Goal: Task Accomplishment & Management: Use online tool/utility

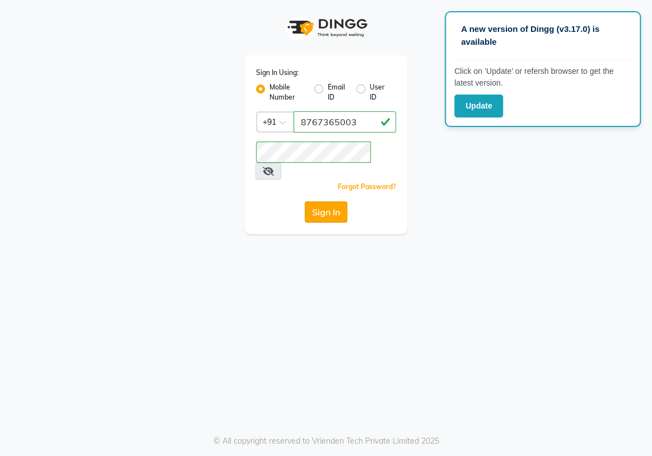
click at [328, 202] on button "Sign In" at bounding box center [326, 212] width 43 height 21
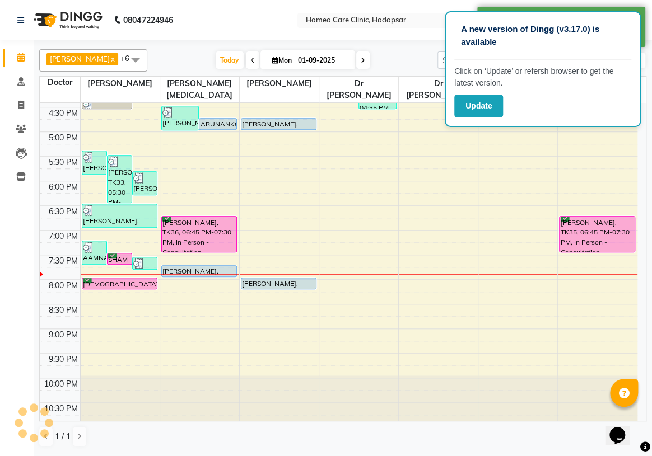
scroll to position [368, 0]
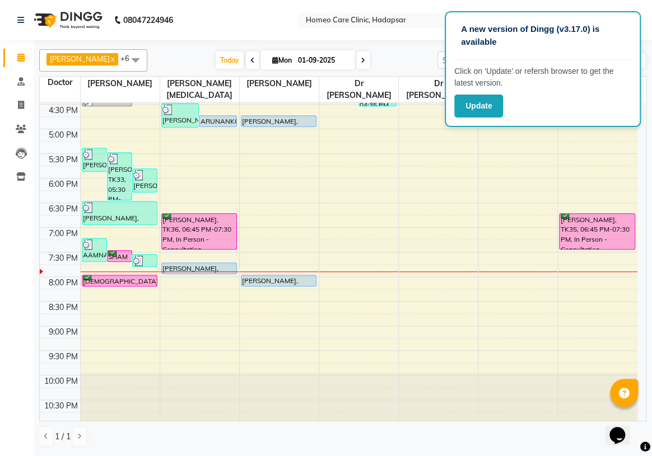
click at [186, 256] on div "9:00 AM 9:30 AM 10:00 AM 10:30 AM 11:00 AM 11:30 AM 12:00 PM 12:30 PM 1:00 PM 1…" at bounding box center [338, 79] width 597 height 689
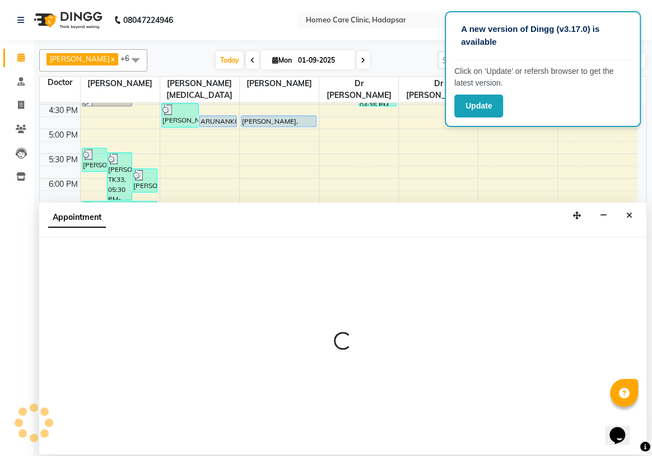
select select "65966"
select select "tentative"
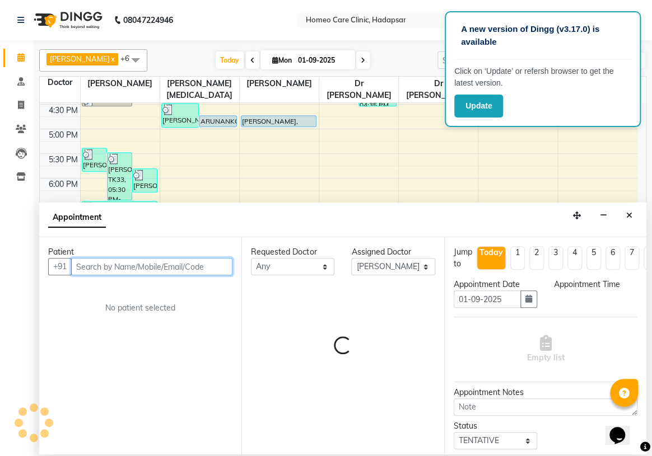
select select "1170"
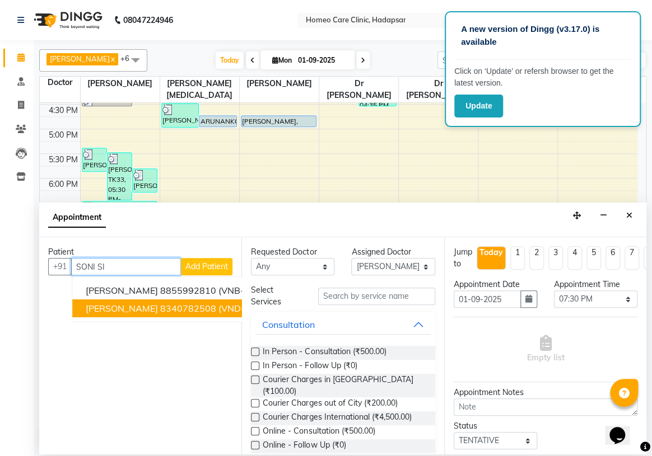
click at [160, 311] on ngb-highlight "8340782508" at bounding box center [188, 308] width 56 height 11
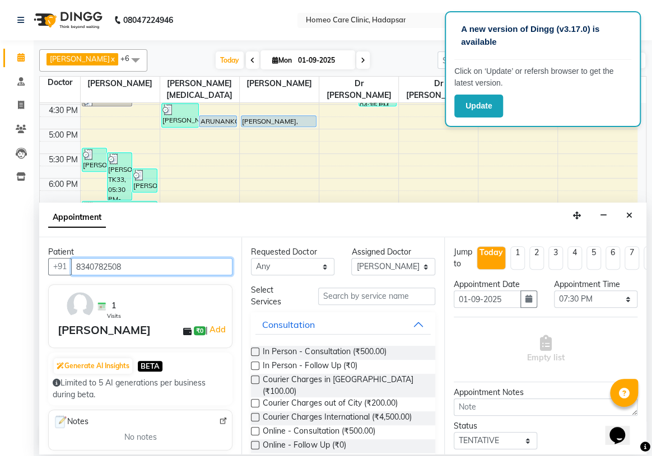
type input "8340782508"
click at [299, 265] on select "Any Dingg Support [PERSON_NAME] [PERSON_NAME] [PERSON_NAME] [PERSON_NAME] [PERS…" at bounding box center [292, 266] width 83 height 17
select select "65961"
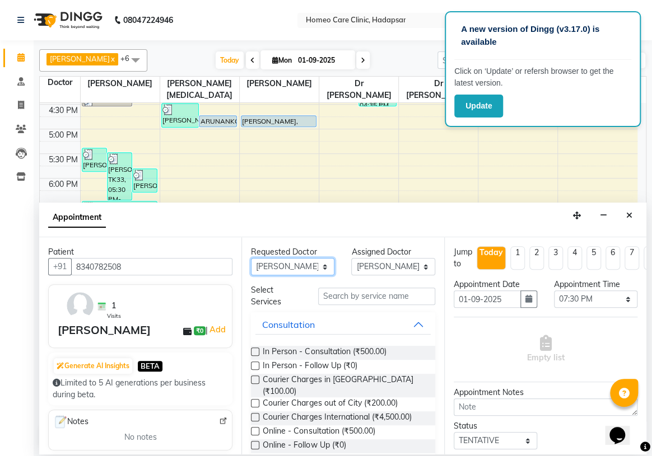
click at [251, 258] on select "Any Dingg Support [PERSON_NAME] [PERSON_NAME] [PERSON_NAME] [PERSON_NAME] [PERS…" at bounding box center [292, 266] width 83 height 17
click at [374, 269] on select "Select Dingg Support [PERSON_NAME] [PERSON_NAME] [PERSON_NAME] [PERSON_NAME] [P…" at bounding box center [392, 266] width 83 height 17
select select "65966"
click at [351, 258] on select "Select Dingg Support [PERSON_NAME] [PERSON_NAME] [PERSON_NAME] [PERSON_NAME] [P…" at bounding box center [392, 266] width 83 height 17
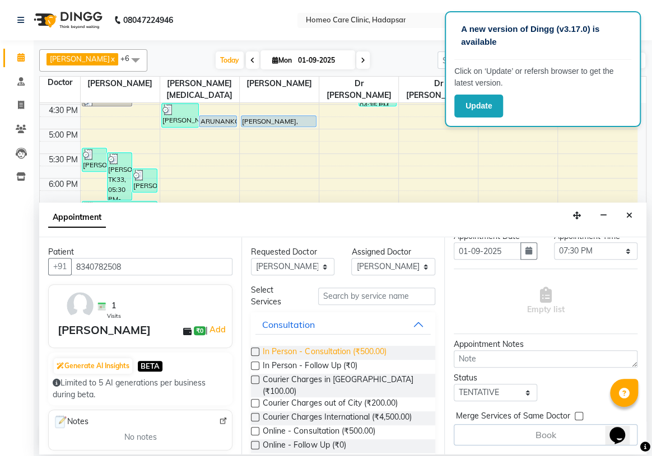
click at [322, 351] on span "In Person - Consultation (₹500.00)" at bounding box center [324, 353] width 123 height 14
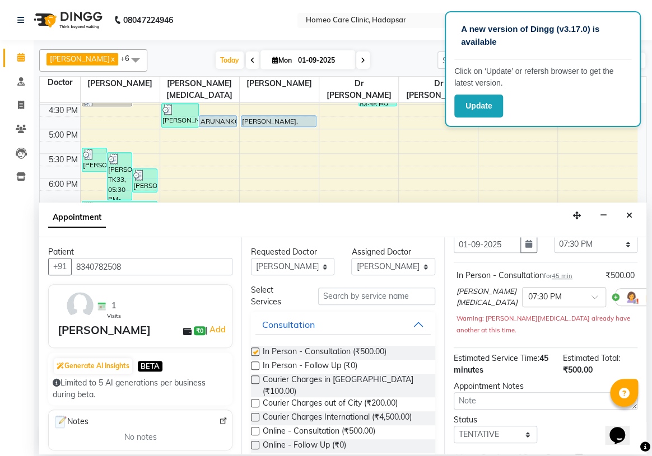
checkbox input "false"
click at [475, 433] on select "Select TENTATIVE CONFIRM CHECK-IN UPCOMING" at bounding box center [494, 434] width 83 height 17
select select "confirm booking"
click at [453, 426] on select "Select TENTATIVE CONFIRM CHECK-IN UPCOMING" at bounding box center [494, 434] width 83 height 17
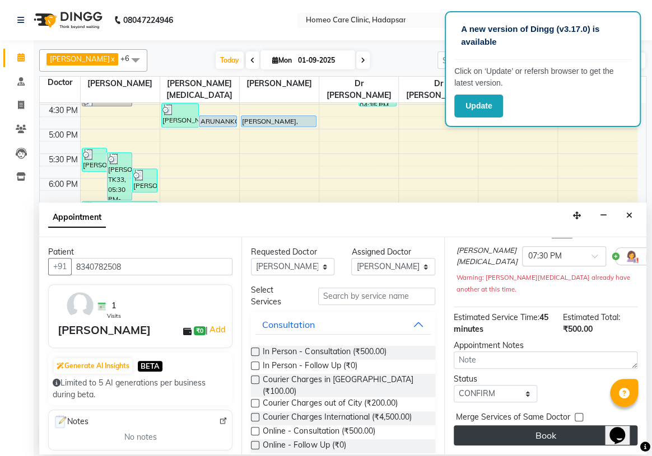
click at [503, 429] on button "Book" at bounding box center [545, 435] width 184 height 20
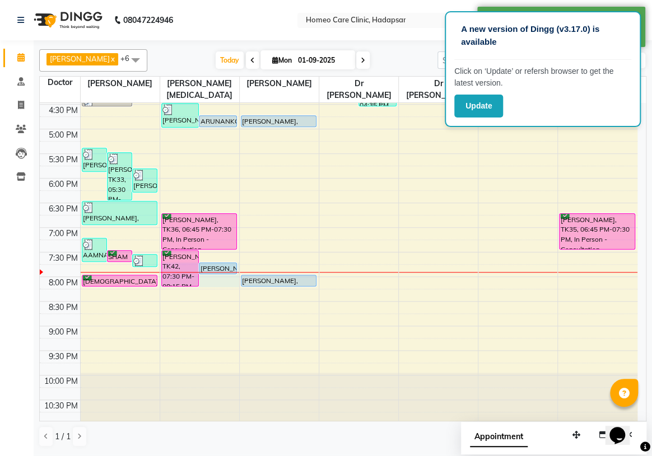
click at [224, 293] on div "[PERSON_NAME], TK31, 04:30 PM-05:01 PM, Online - Follow Up,Courier Charges out …" at bounding box center [199, 79] width 79 height 689
select select "65966"
select select "tentative"
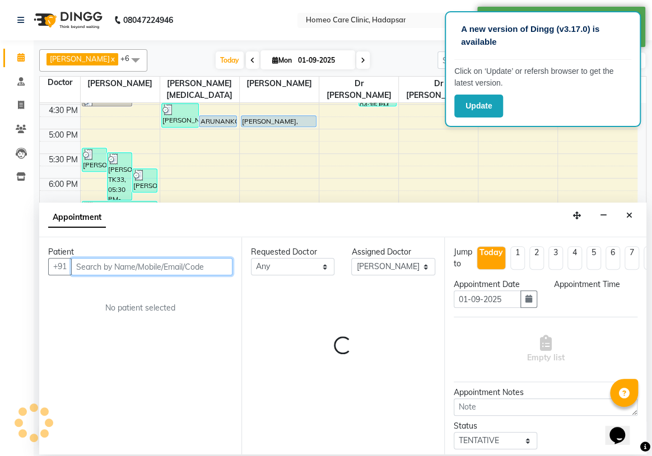
select select "1185"
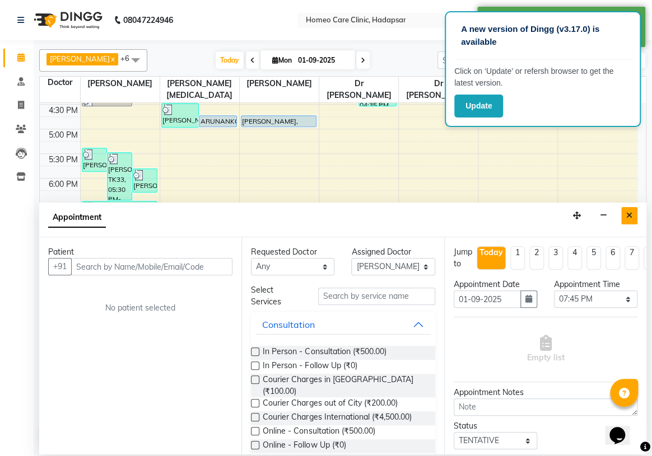
click at [626, 213] on icon "Close" at bounding box center [629, 216] width 6 height 8
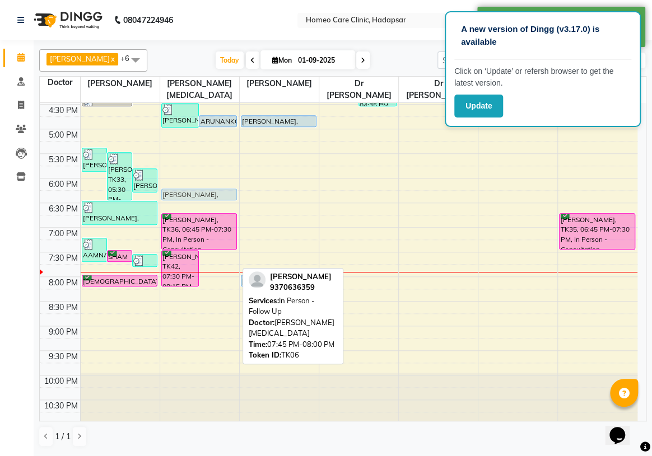
drag, startPoint x: 219, startPoint y: 264, endPoint x: 207, endPoint y: 193, distance: 72.1
click at [208, 190] on div "[PERSON_NAME], TK31, 04:30 PM-05:01 PM, Online - Follow Up,Courier Charges out …" at bounding box center [199, 79] width 79 height 689
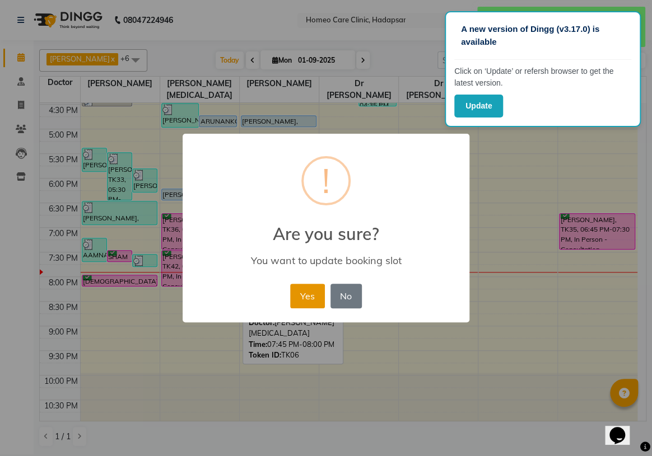
click at [296, 295] on button "Yes" at bounding box center [307, 296] width 34 height 25
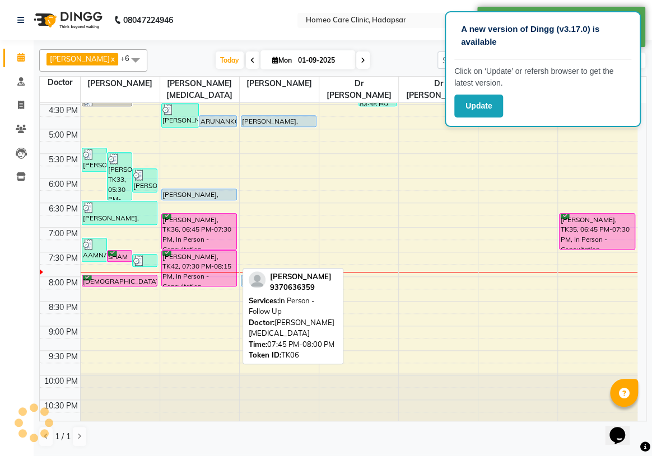
click at [179, 353] on div "9:00 AM 9:30 AM 10:00 AM 10:30 AM 11:00 AM 11:30 AM 12:00 PM 12:30 PM 1:00 PM 1…" at bounding box center [338, 79] width 597 height 689
select select "65966"
select select "tentative"
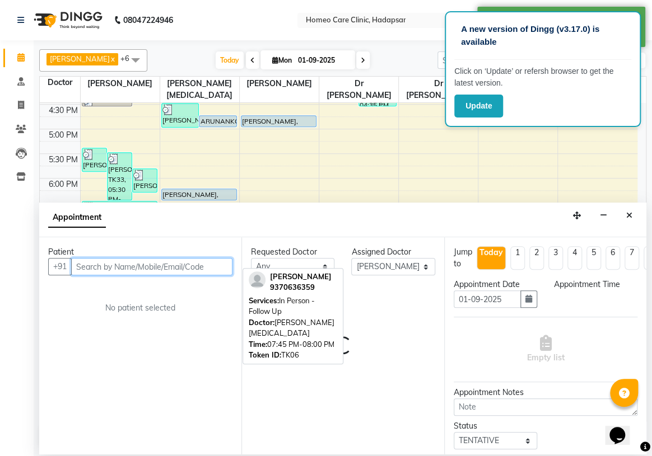
select select "1290"
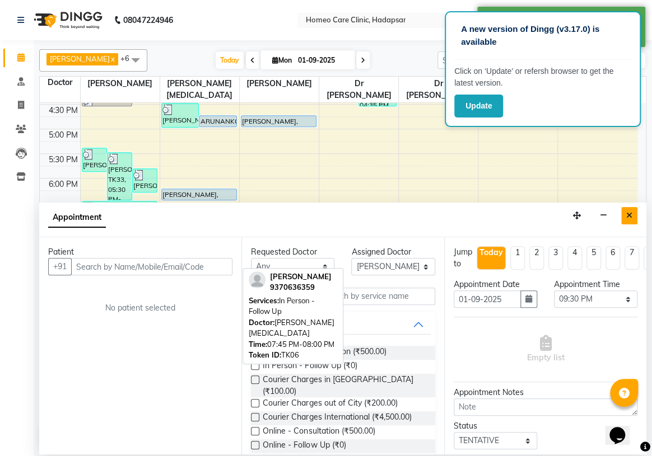
click at [631, 210] on button "Close" at bounding box center [629, 215] width 16 height 17
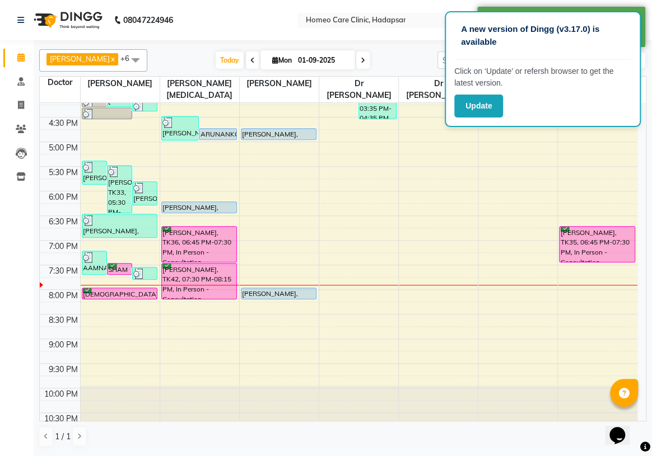
scroll to position [368, 0]
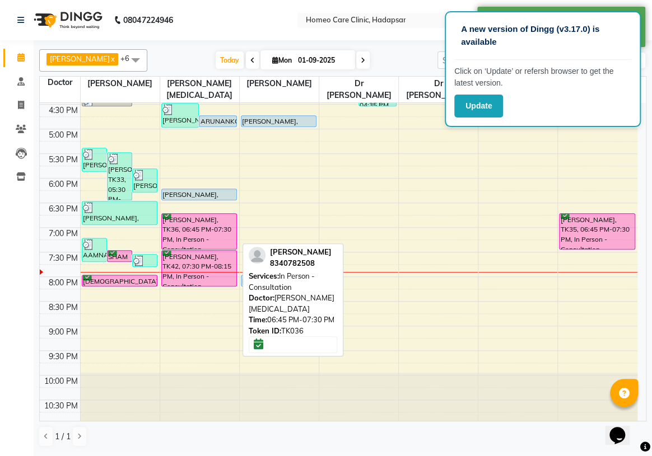
click at [193, 234] on div "[PERSON_NAME], TK36, 06:45 PM-07:30 PM, In Person - Consultation" at bounding box center [199, 231] width 75 height 35
click at [193, 233] on div "[PERSON_NAME], TK36, 06:45 PM-07:30 PM, In Person - Consultation" at bounding box center [199, 231] width 75 height 35
select select "6"
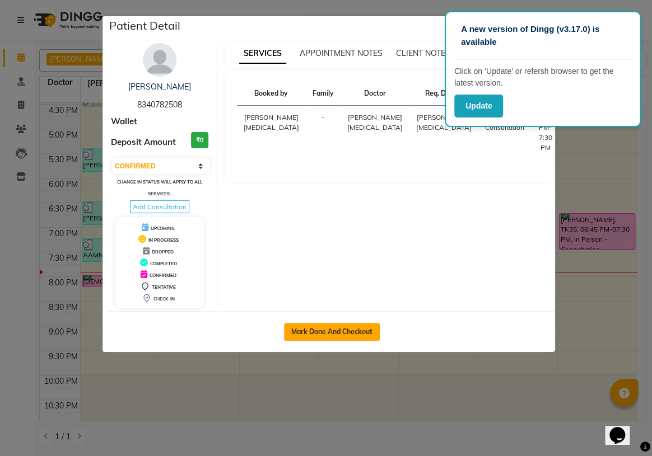
click at [317, 330] on button "Mark Done And Checkout" at bounding box center [332, 332] width 96 height 18
select select "service"
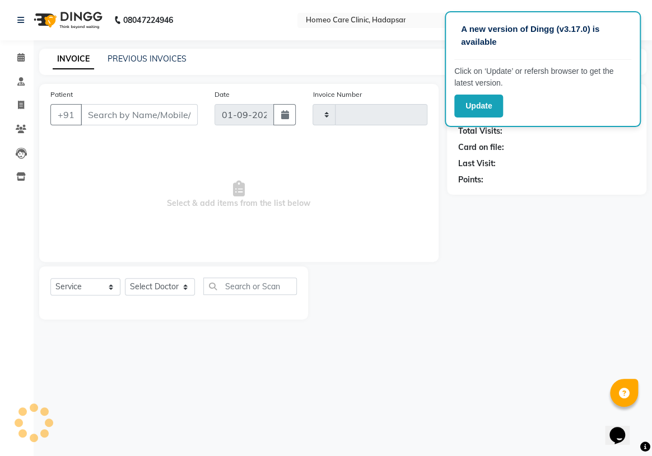
type input "2946"
select select "7485"
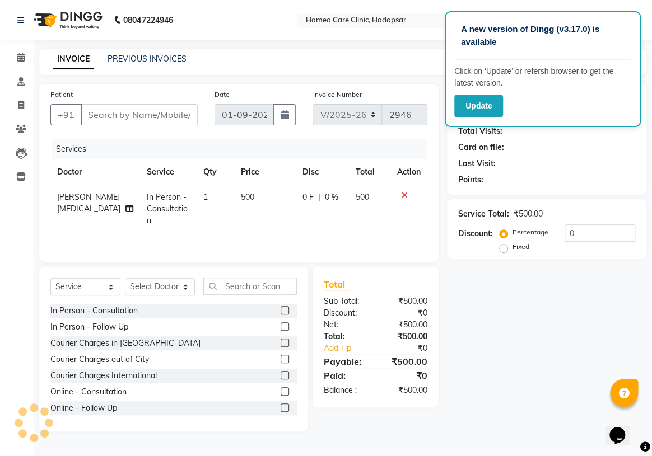
type input "8340782508"
select select "65966"
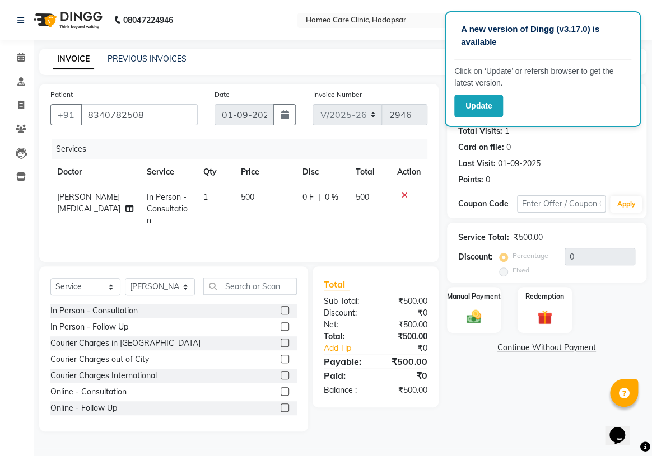
click at [564, 14] on div "A new version of Dingg (v3.17.0) is available Click on ‘Update’ or refersh brow…" at bounding box center [542, 69] width 196 height 116
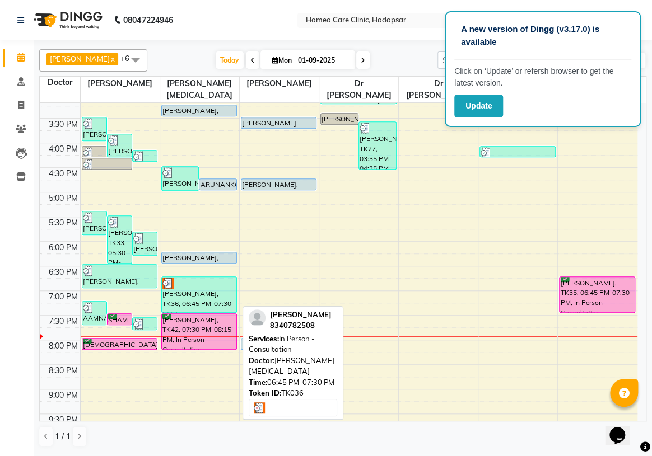
scroll to position [305, 0]
click at [198, 300] on div "[PERSON_NAME], TK36, 06:45 PM-07:30 PM, In Person - Consultation" at bounding box center [199, 294] width 75 height 35
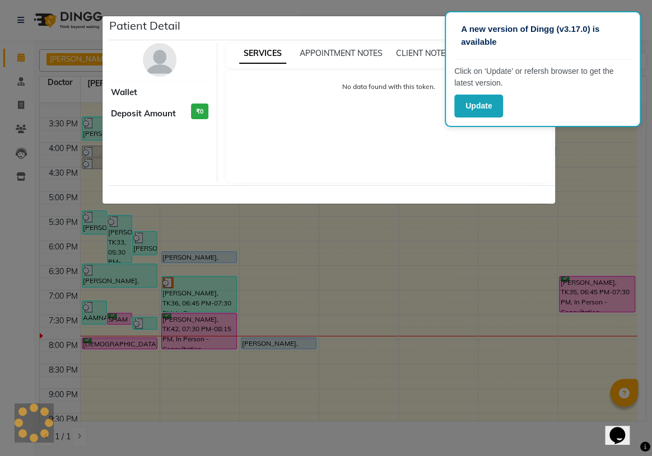
select select "3"
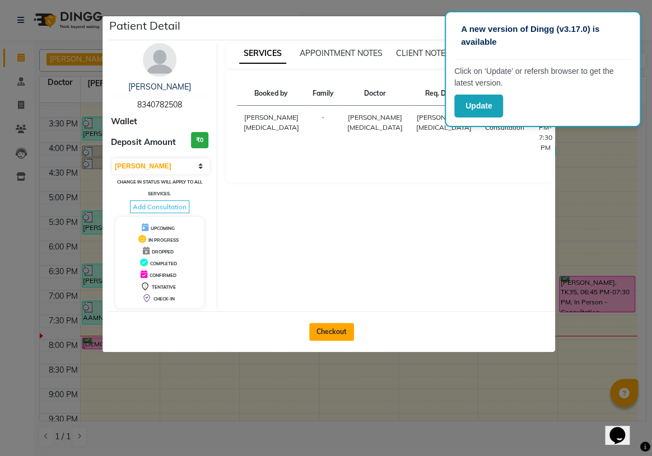
click at [330, 333] on button "Checkout" at bounding box center [331, 332] width 45 height 18
select select "service"
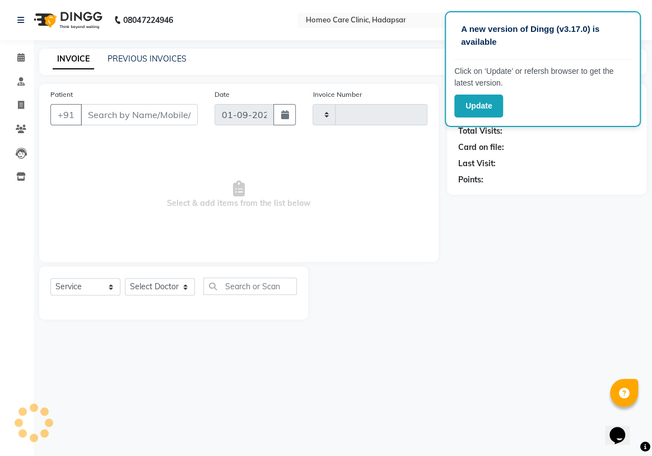
type input "2946"
select select "7485"
type input "8340782508"
select select "65966"
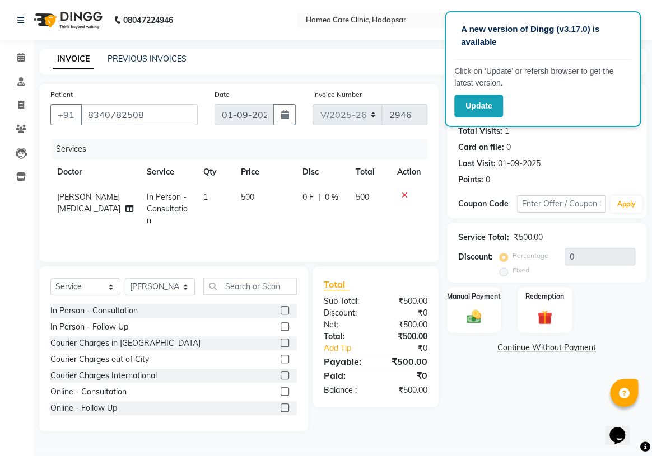
click at [280, 310] on label at bounding box center [284, 310] width 8 height 8
click at [280, 310] on input "checkbox" at bounding box center [283, 310] width 7 height 7
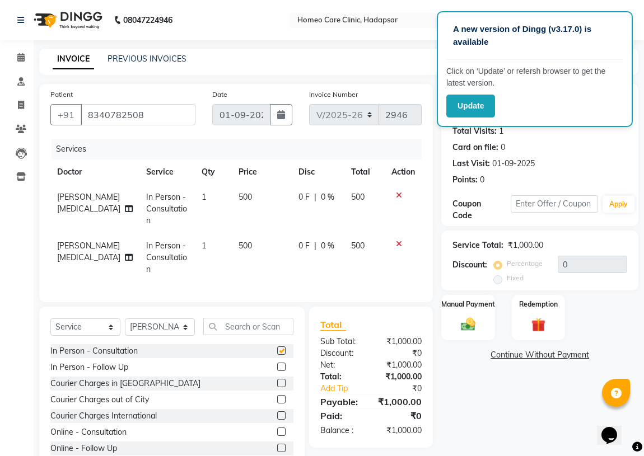
checkbox input "false"
click at [396, 240] on icon at bounding box center [399, 244] width 6 height 8
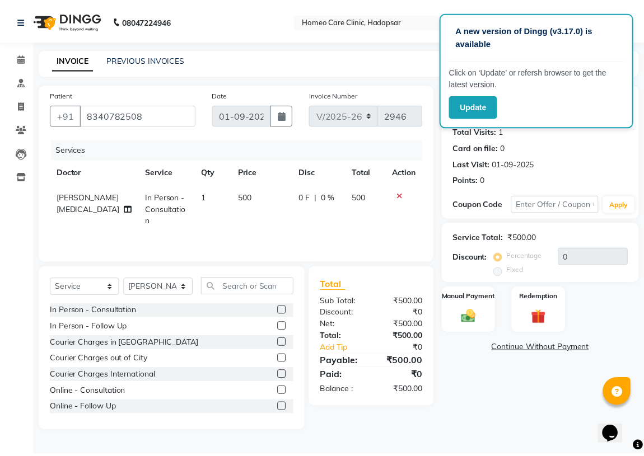
scroll to position [50, 0]
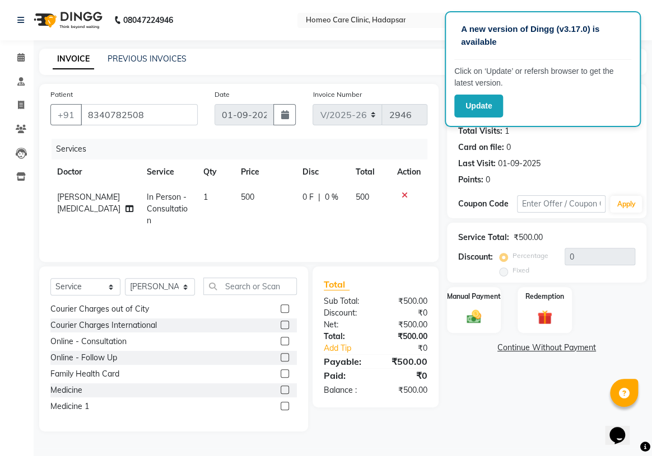
click at [221, 375] on div "Family Health Card" at bounding box center [173, 374] width 246 height 14
click at [280, 387] on label at bounding box center [284, 390] width 8 height 8
click at [280, 387] on input "checkbox" at bounding box center [283, 390] width 7 height 7
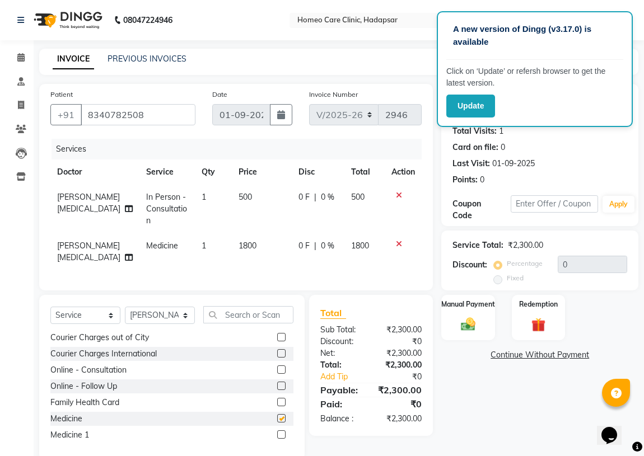
checkbox input "false"
click at [106, 312] on select "Select Service Product Membership Package Voucher Prepaid Gift Card" at bounding box center [85, 315] width 70 height 17
select select "product"
click at [50, 307] on select "Select Service Product Membership Package Voucher Prepaid Gift Card" at bounding box center [85, 315] width 70 height 17
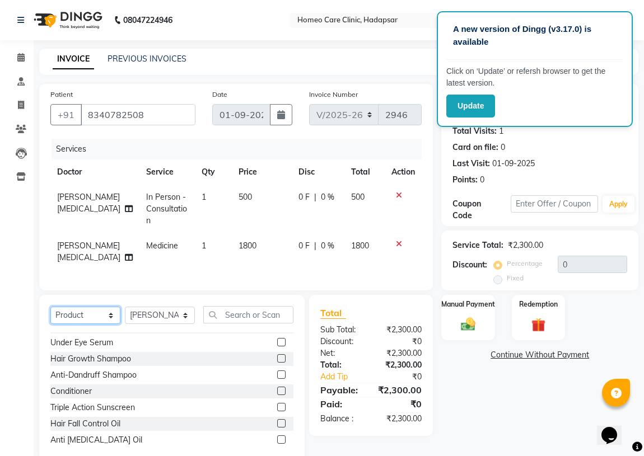
scroll to position [101, 0]
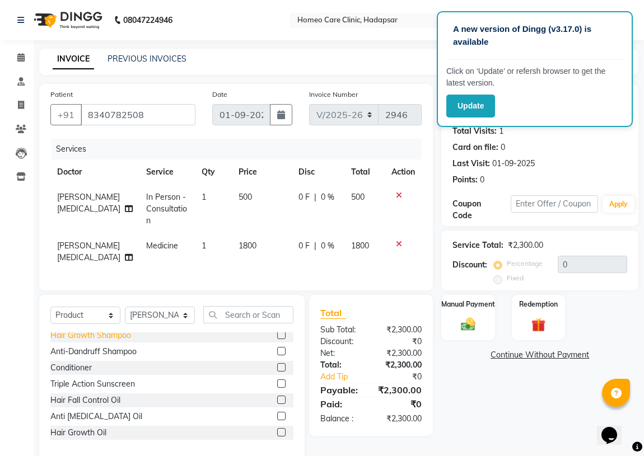
click at [119, 330] on div "Hair Growth Shampoo" at bounding box center [90, 336] width 81 height 12
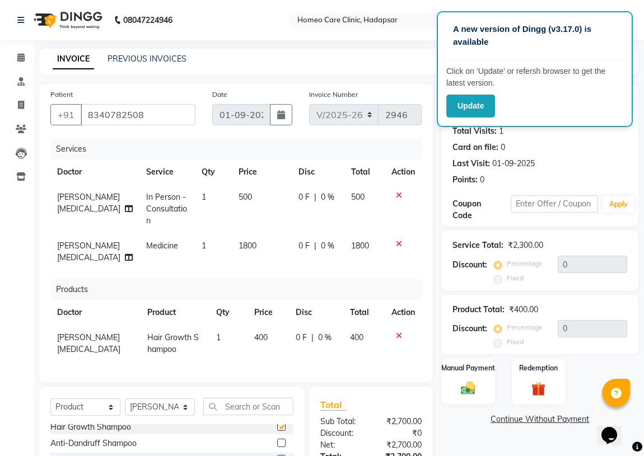
checkbox input "false"
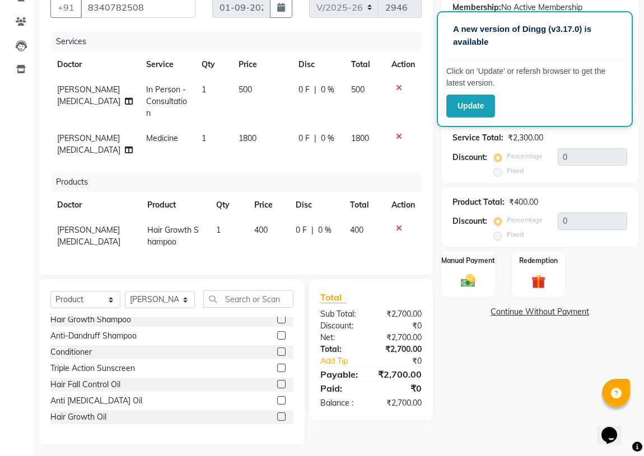
scroll to position [108, 0]
click at [128, 348] on div "Conditioner" at bounding box center [171, 352] width 243 height 14
click at [277, 347] on label at bounding box center [281, 351] width 8 height 8
click at [277, 348] on input "checkbox" at bounding box center [280, 351] width 7 height 7
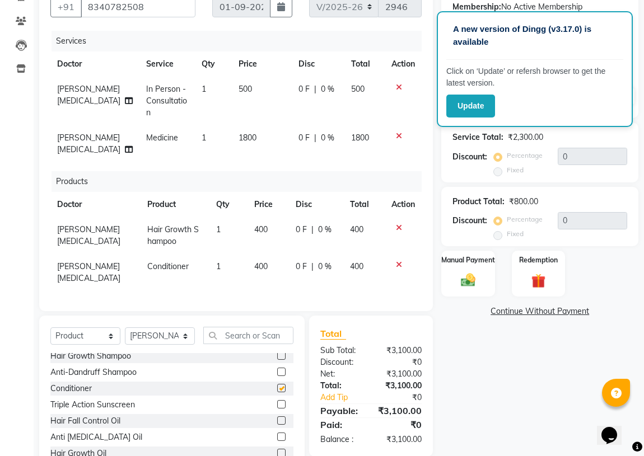
checkbox input "false"
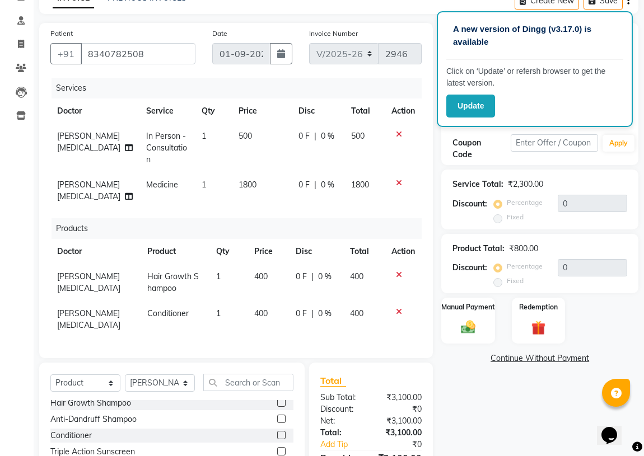
scroll to position [133, 0]
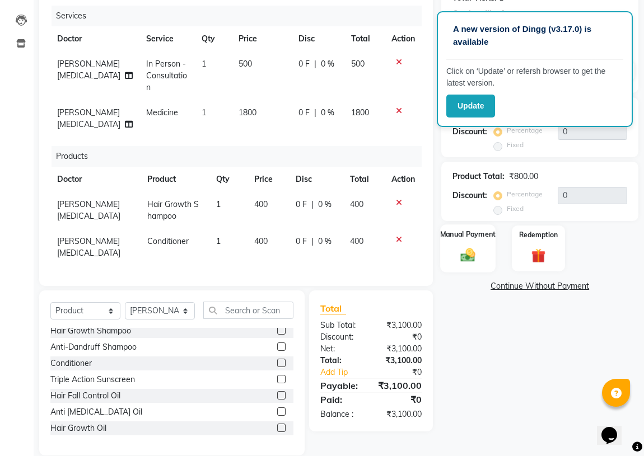
click at [470, 252] on img at bounding box center [468, 255] width 24 height 17
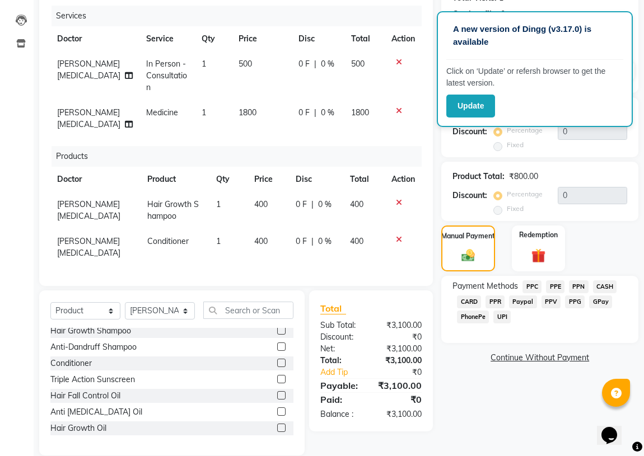
click at [498, 304] on span "PPR" at bounding box center [494, 302] width 19 height 13
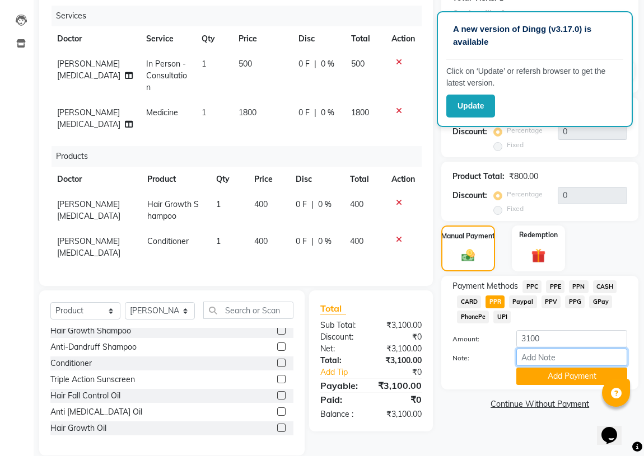
click at [541, 356] on input "Note:" at bounding box center [571, 357] width 111 height 17
type input "PPR"
click at [541, 374] on button "Add Payment" at bounding box center [571, 376] width 111 height 17
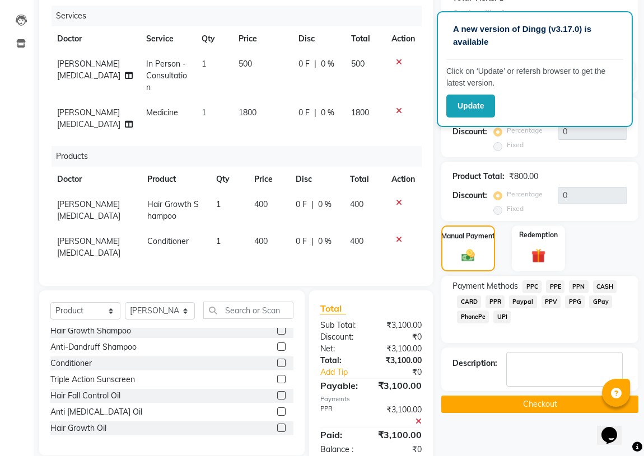
click at [537, 406] on button "Checkout" at bounding box center [539, 404] width 197 height 17
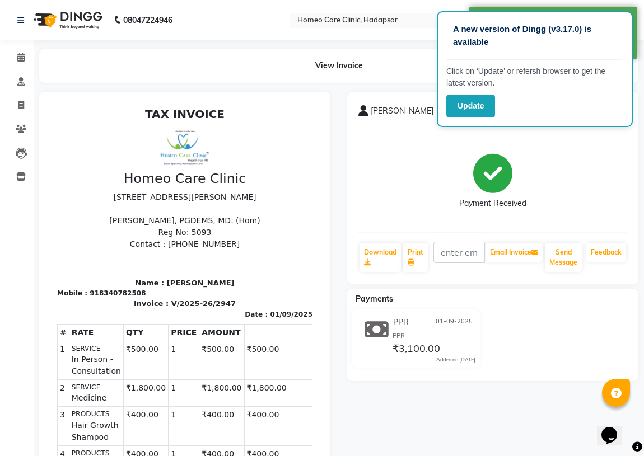
scroll to position [8, 0]
select select "service"
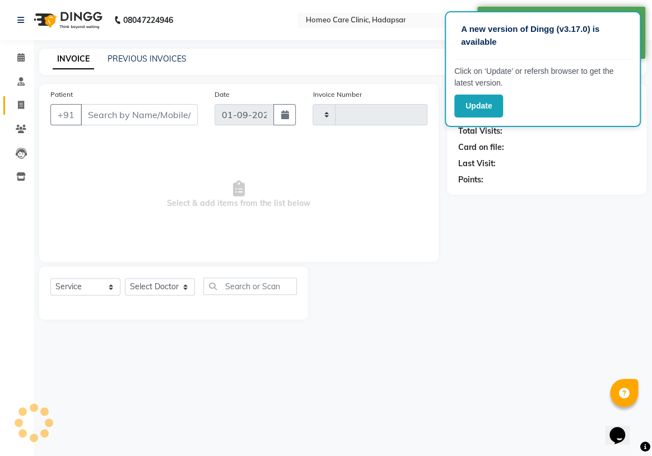
type input "2948"
select select "7485"
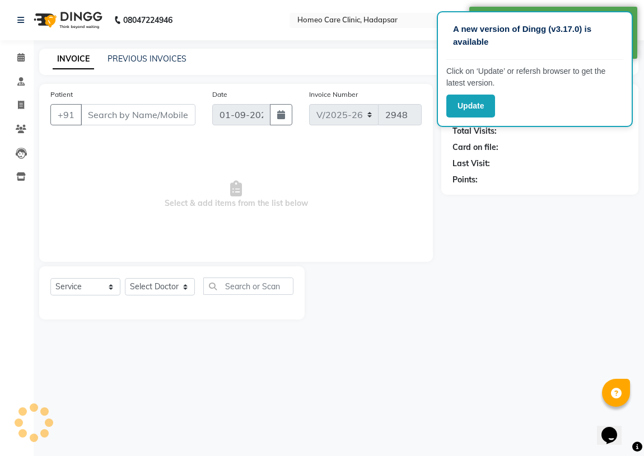
type input "8340782508"
select select "65966"
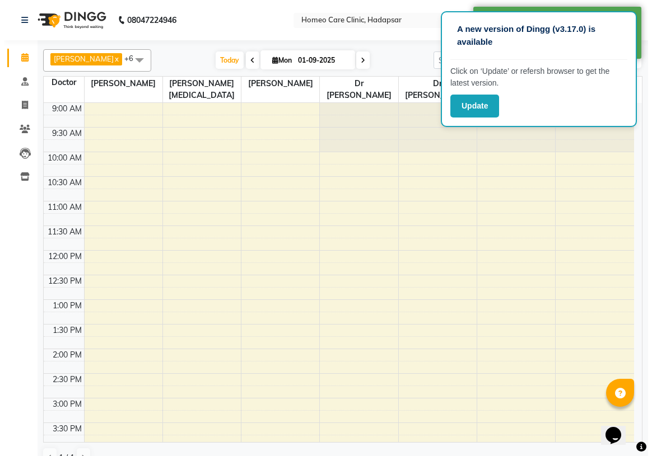
scroll to position [347, 0]
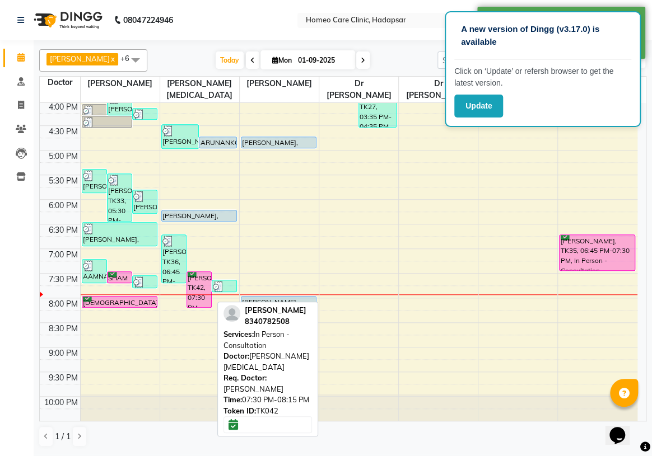
click at [198, 292] on div "[PERSON_NAME], TK42, 07:30 PM-08:15 PM, In Person - Consultation" at bounding box center [199, 289] width 24 height 35
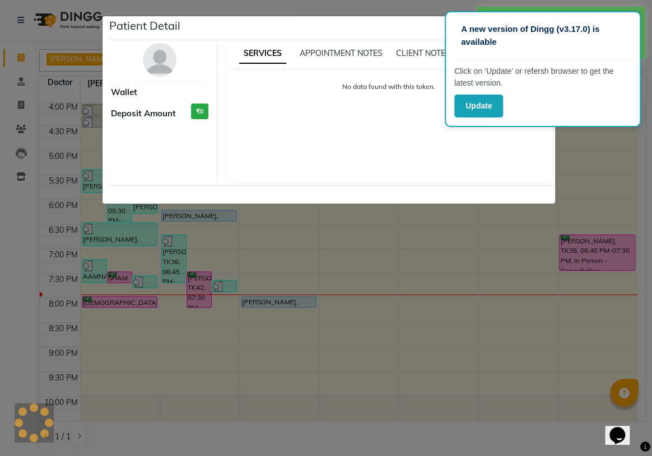
select select "6"
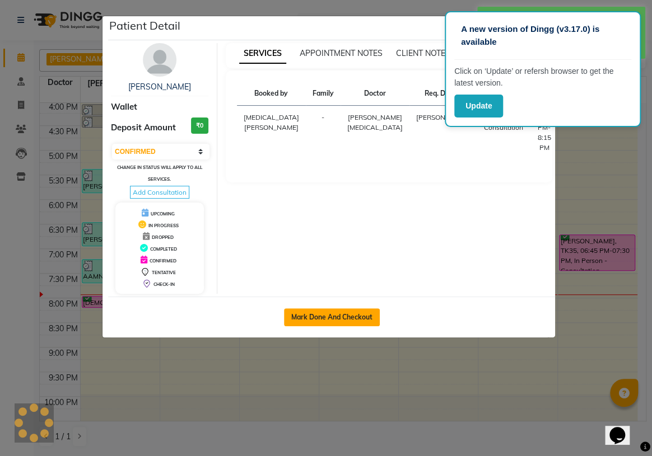
click at [315, 315] on button "Mark Done And Checkout" at bounding box center [332, 317] width 96 height 18
select select "service"
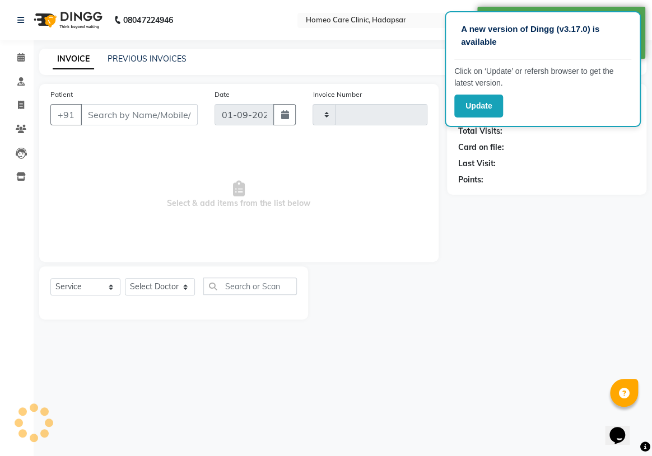
type input "2948"
select select "7485"
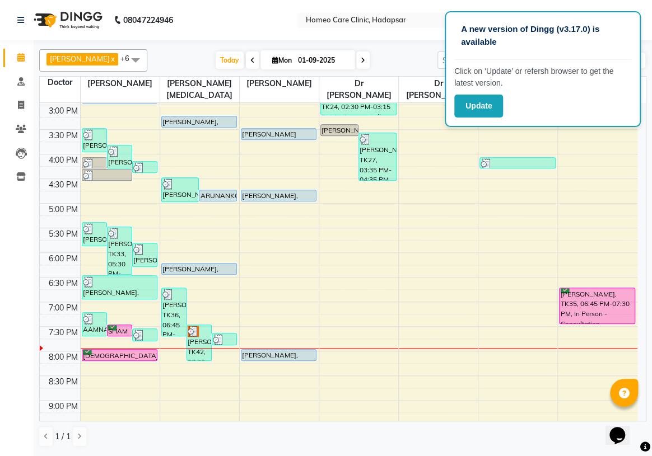
scroll to position [305, 0]
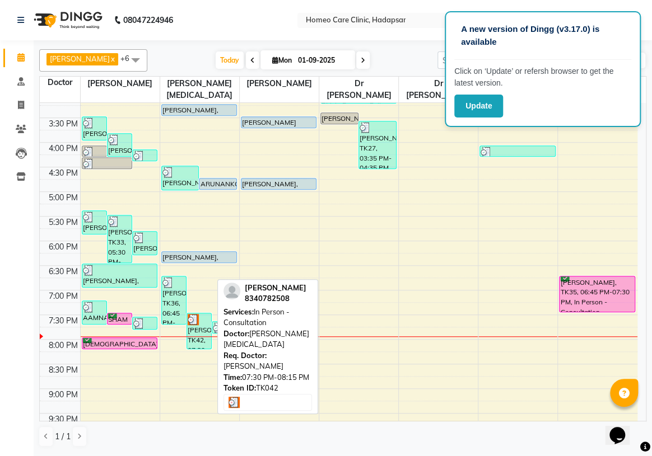
click at [205, 344] on div "[PERSON_NAME], TK42, 07:30 PM-08:15 PM, In Person - Consultation" at bounding box center [199, 330] width 24 height 35
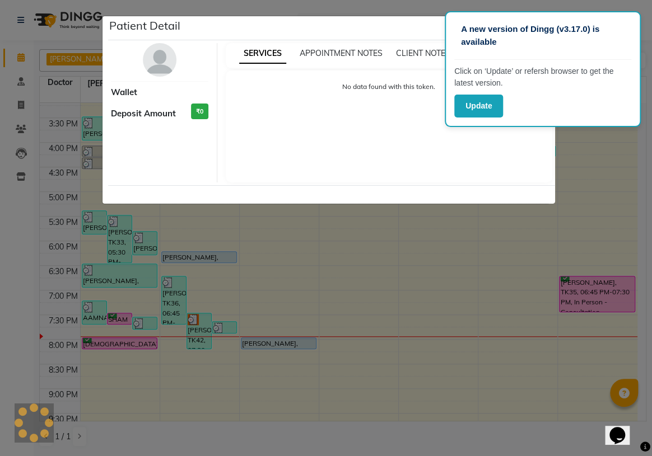
select select "3"
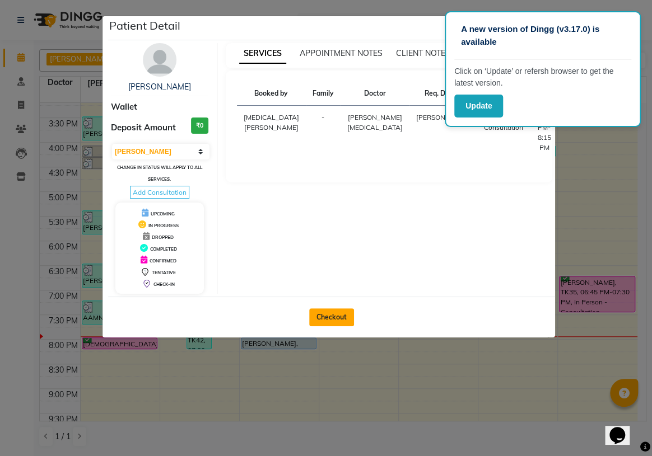
click at [339, 318] on button "Checkout" at bounding box center [331, 317] width 45 height 18
select select "service"
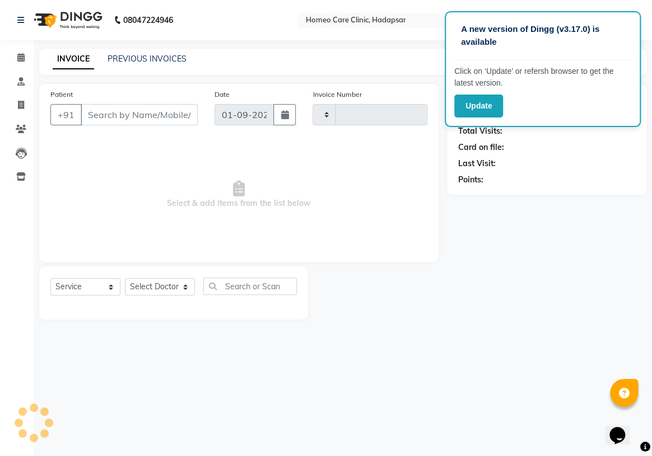
type input "2948"
select select "7485"
type input "8340782508"
select select "65966"
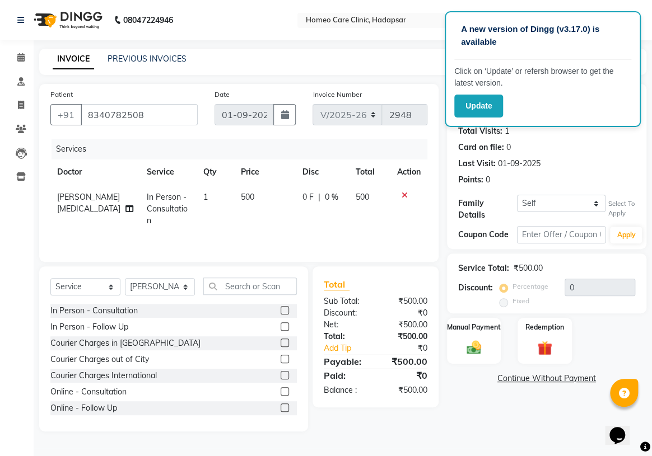
click at [151, 312] on div "In Person - Consultation" at bounding box center [173, 311] width 246 height 14
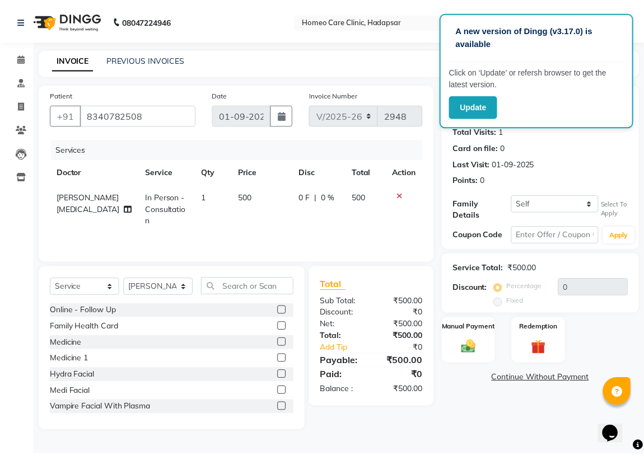
scroll to position [101, 0]
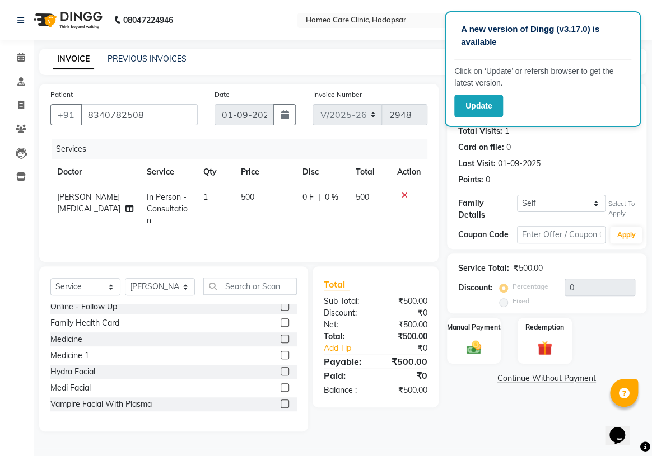
click at [280, 336] on label at bounding box center [284, 339] width 8 height 8
click at [280, 336] on input "checkbox" at bounding box center [283, 339] width 7 height 7
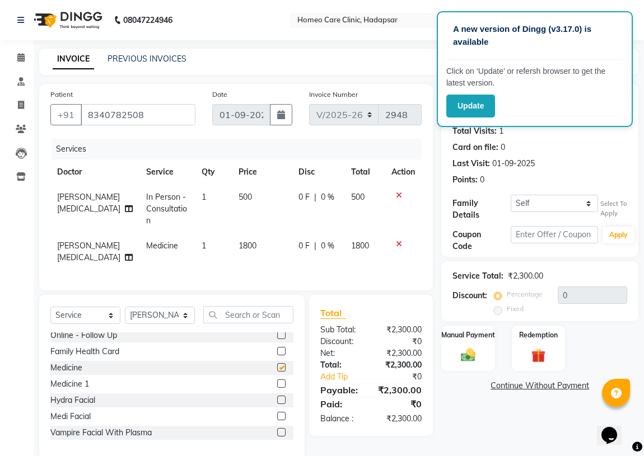
checkbox input "false"
click at [238, 196] on span "500" at bounding box center [244, 197] width 13 height 10
select select "65966"
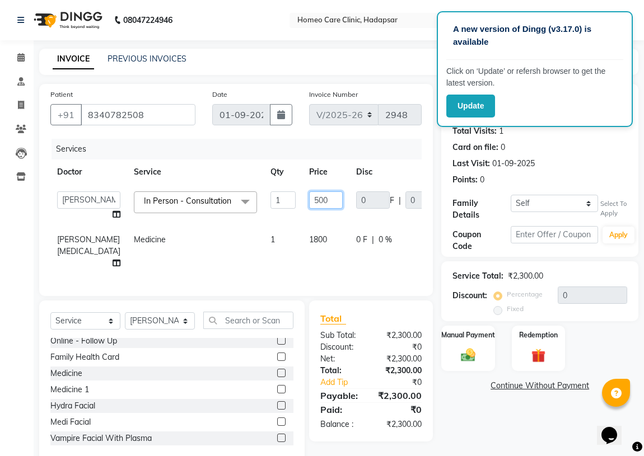
click at [309, 202] on input "500" at bounding box center [326, 199] width 34 height 17
type input "5"
type input "00"
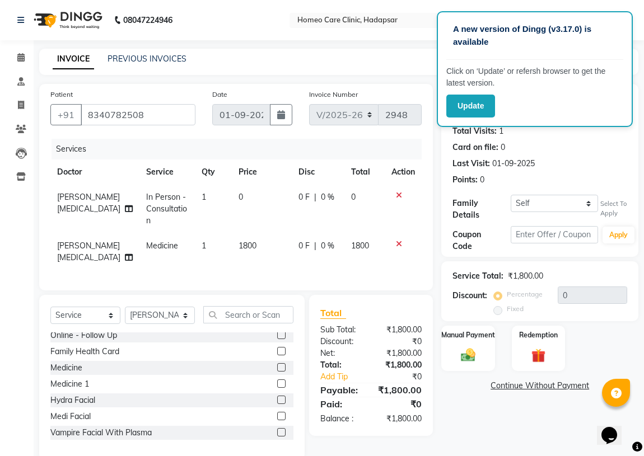
click at [320, 274] on div "Services Doctor Service Qty Price Disc Total Action [PERSON_NAME][MEDICAL_DATA]…" at bounding box center [235, 209] width 371 height 141
click at [454, 347] on div "Manual Payment" at bounding box center [467, 349] width 55 height 48
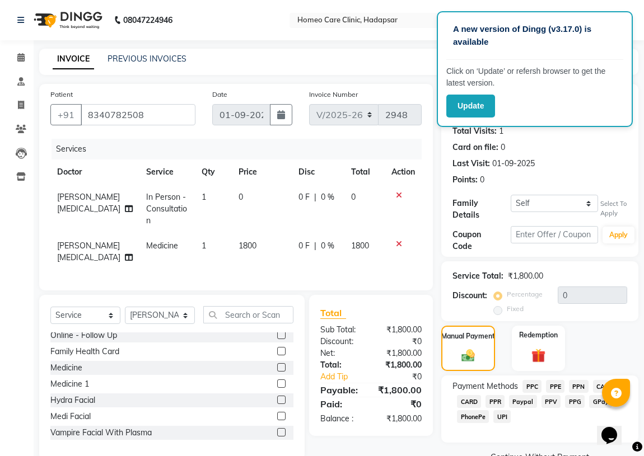
click at [498, 403] on span "PPR" at bounding box center [494, 401] width 19 height 13
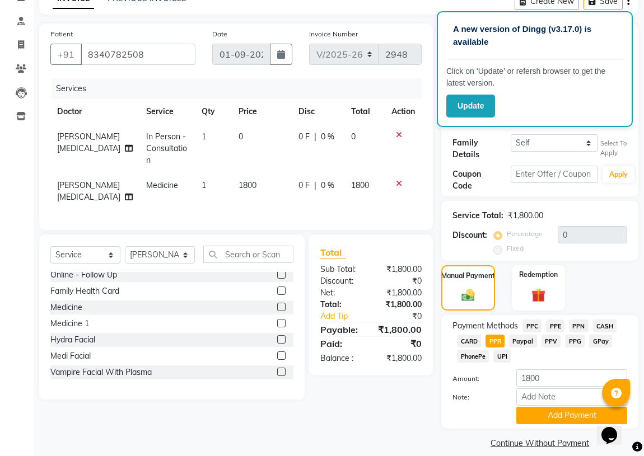
scroll to position [72, 0]
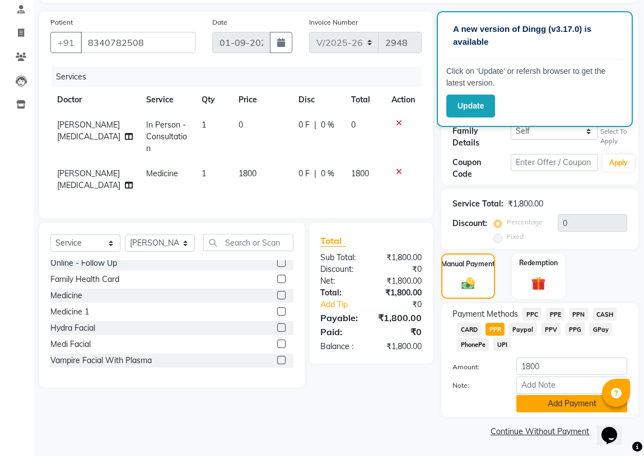
click at [546, 405] on button "Add Payment" at bounding box center [571, 403] width 111 height 17
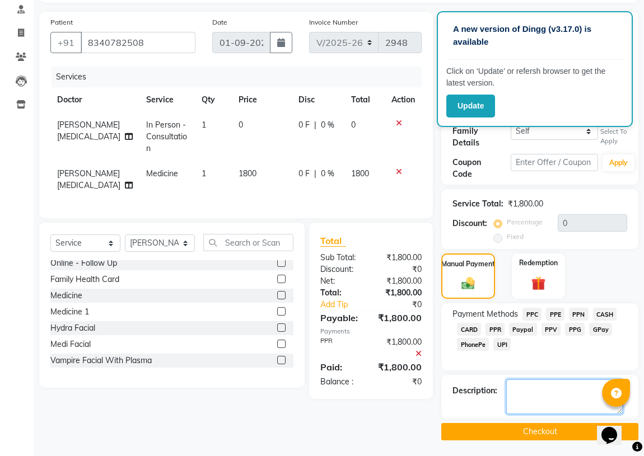
click at [523, 392] on textarea at bounding box center [564, 397] width 116 height 35
type textarea "PPR"
click at [519, 427] on button "Checkout" at bounding box center [539, 431] width 197 height 17
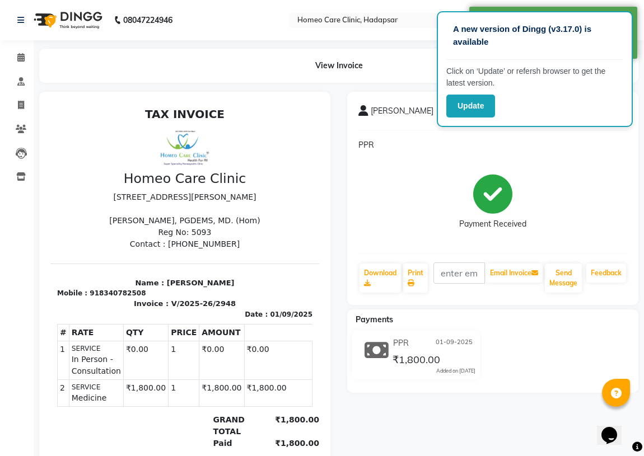
select select "service"
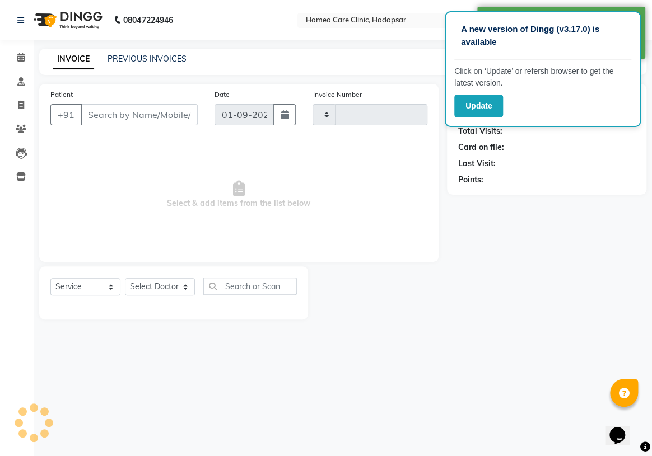
type input "2949"
select select "7485"
type input "8340782508"
select select "65966"
